Goal: Information Seeking & Learning: Check status

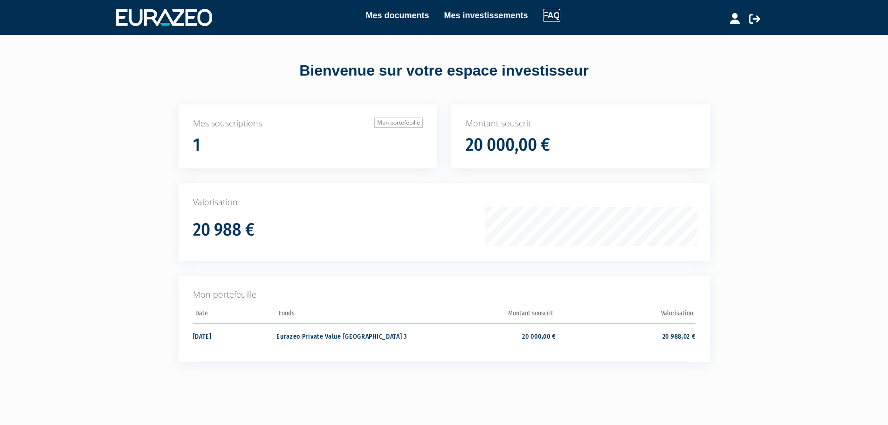
click at [544, 19] on link "FAQ" at bounding box center [551, 15] width 17 height 13
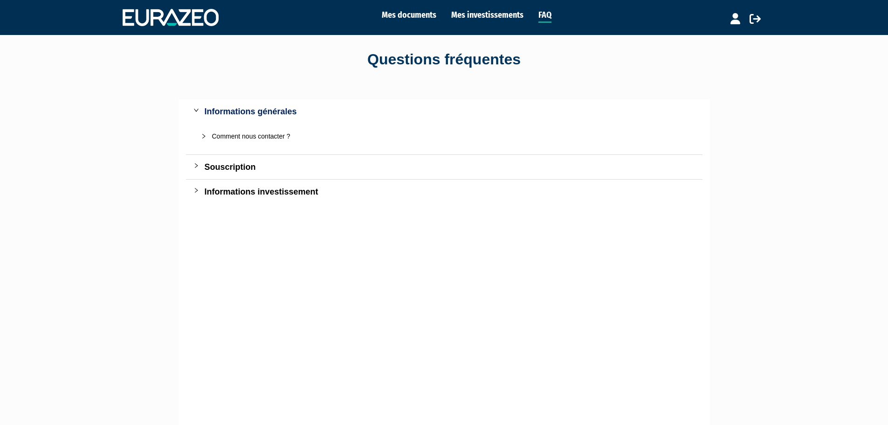
click at [259, 139] on div "Comment nous contacter ?" at bounding box center [450, 136] width 476 height 10
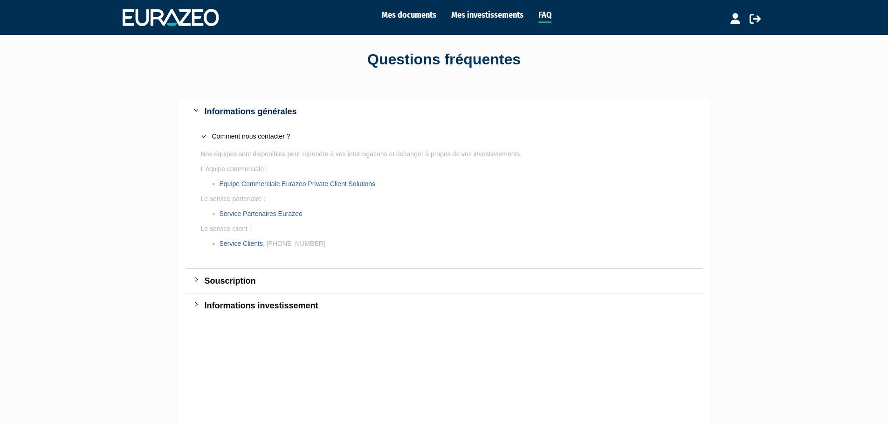
click at [275, 179] on li "Equipe Commerciale Eurazeo Private Client Solutions" at bounding box center [454, 184] width 468 height 10
click at [279, 184] on link "Equipe Commerciale Eurazeo Private Client Solutions" at bounding box center [298, 183] width 156 height 7
click at [233, 245] on link "Service Clients" at bounding box center [241, 243] width 43 height 7
click at [278, 304] on div "Informations investissement" at bounding box center [450, 305] width 491 height 13
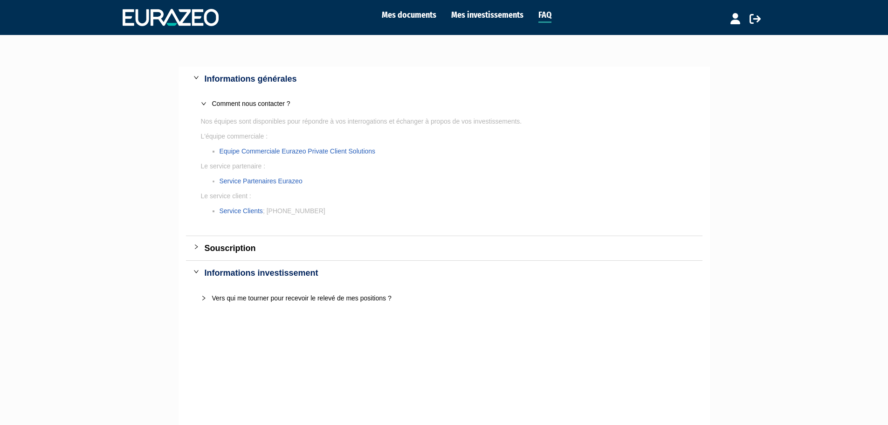
scroll to position [47, 0]
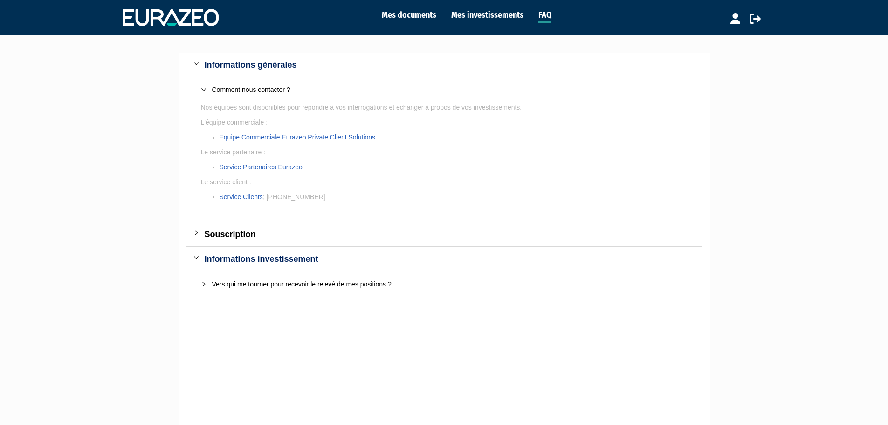
click at [293, 282] on div "Vers qui me tourner pour recevoir le relevé de mes positions ?" at bounding box center [450, 284] width 476 height 10
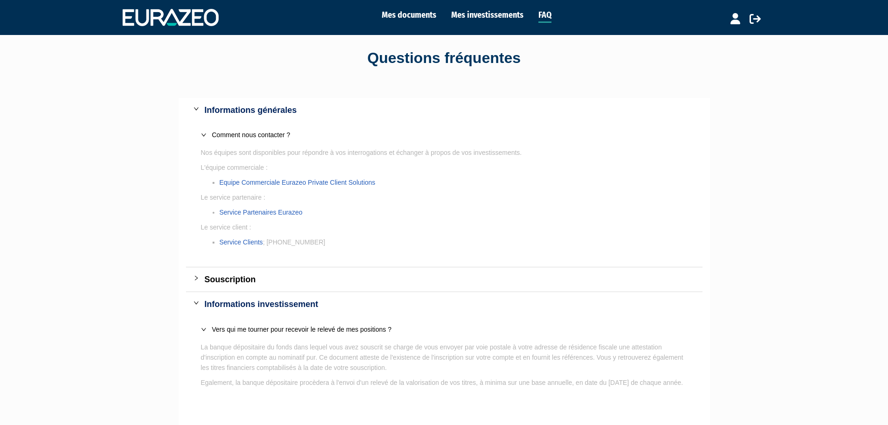
scroll to position [0, 0]
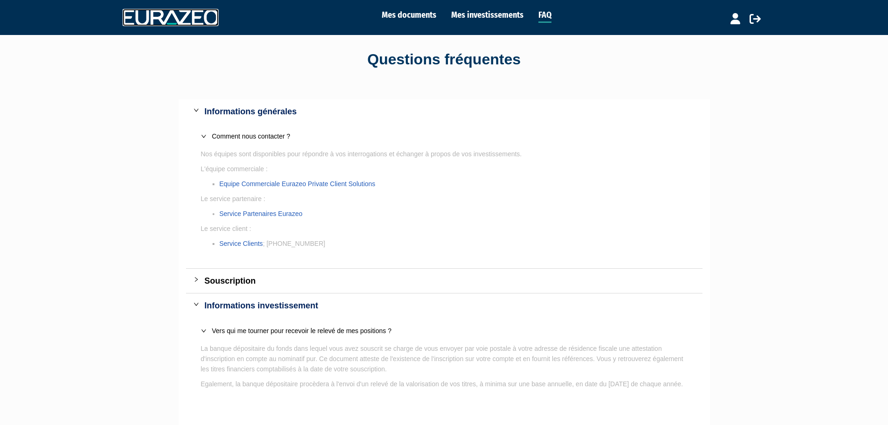
click at [141, 15] on img at bounding box center [171, 17] width 96 height 17
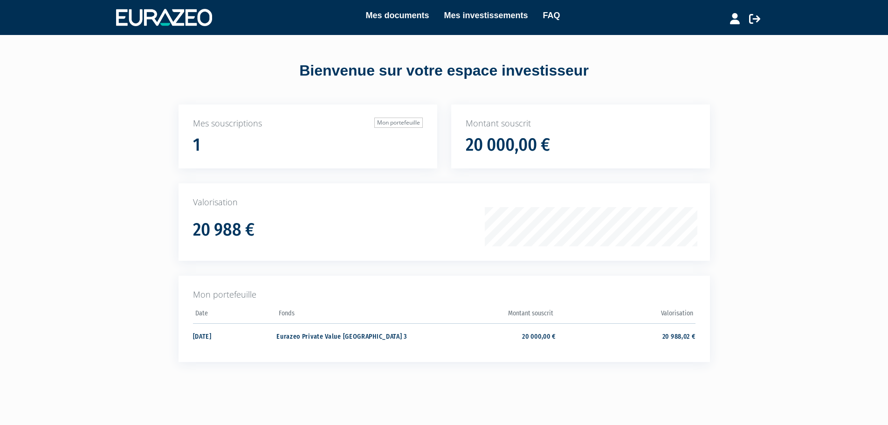
click at [399, 22] on li "Mes documents" at bounding box center [390, 16] width 78 height 14
click at [399, 14] on link "Mes documents" at bounding box center [397, 15] width 63 height 13
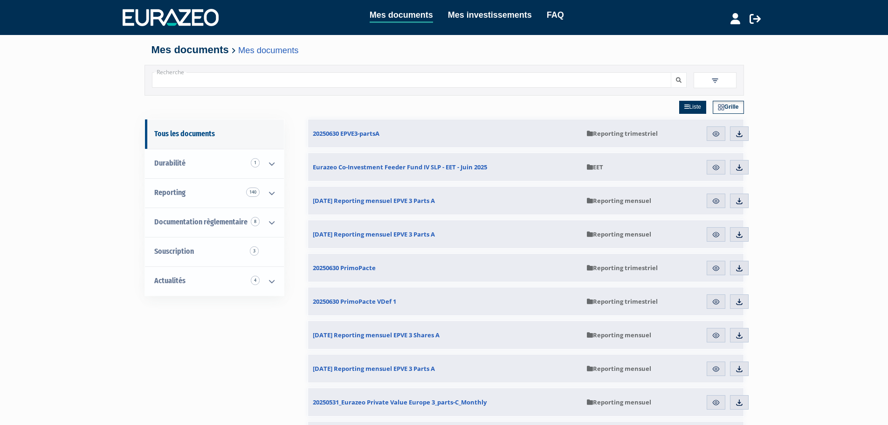
click at [722, 110] on img at bounding box center [721, 107] width 7 height 7
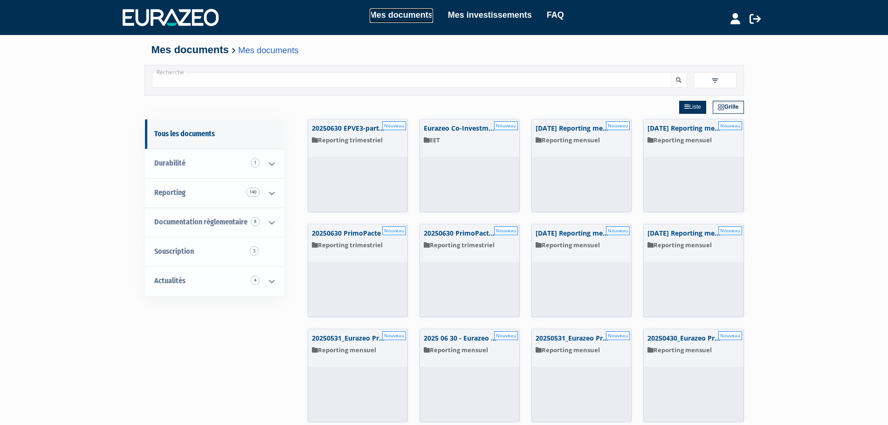
click at [393, 19] on link "Mes documents" at bounding box center [401, 15] width 63 height 14
click at [480, 10] on link "Mes investissements" at bounding box center [490, 14] width 84 height 13
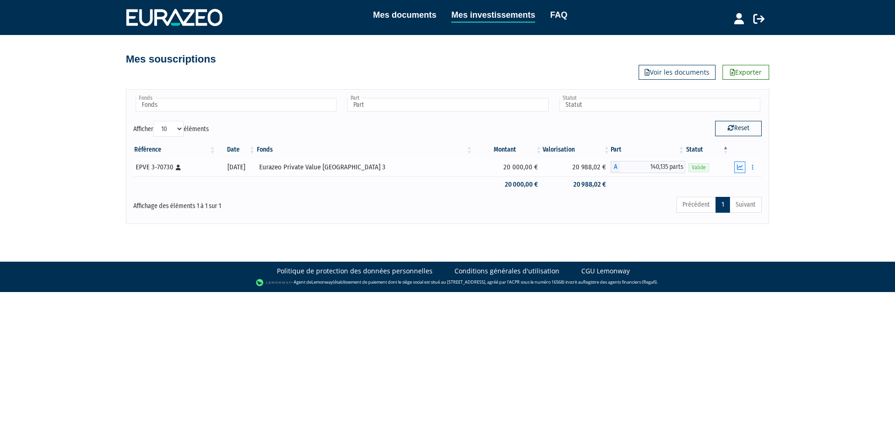
click at [740, 170] on icon "button" at bounding box center [740, 167] width 6 height 6
